Goal: Task Accomplishment & Management: Complete application form

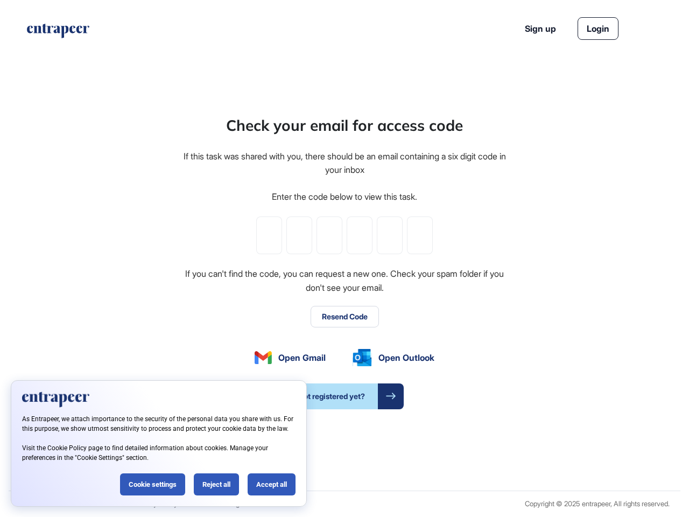
click at [345, 258] on div "Check your email for access code If this task was shared with you, there should…" at bounding box center [344, 261] width 325 height 295
click at [269, 235] on input "tel" at bounding box center [269, 235] width 26 height 38
click at [299, 235] on input "tel" at bounding box center [299, 235] width 26 height 38
click at [330, 235] on input "tel" at bounding box center [330, 235] width 26 height 38
click at [360, 235] on input "tel" at bounding box center [360, 235] width 26 height 38
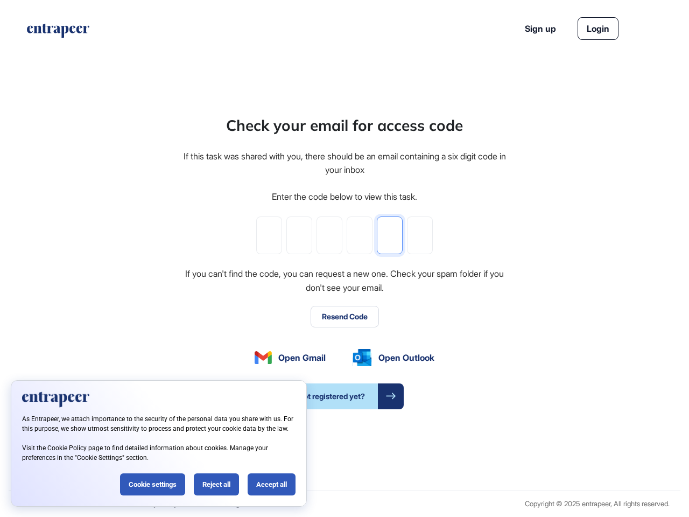
click at [390, 235] on input "tel" at bounding box center [390, 235] width 26 height 38
click at [420, 235] on input "tel" at bounding box center [420, 235] width 26 height 38
click at [345, 317] on button "Resend Code" at bounding box center [345, 317] width 68 height 22
